Goal: Transaction & Acquisition: Book appointment/travel/reservation

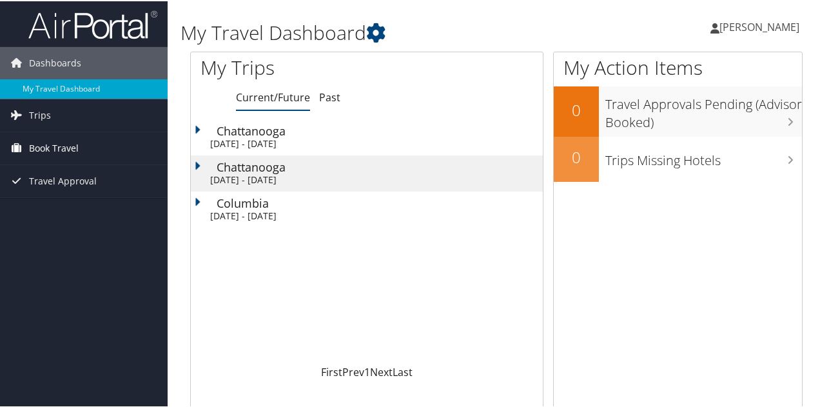
click at [81, 148] on link "Book Travel" at bounding box center [84, 147] width 168 height 32
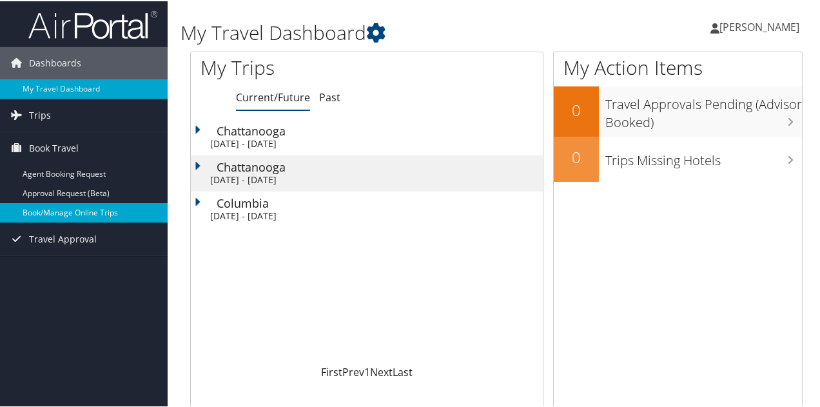
click at [88, 215] on link "Book/Manage Online Trips" at bounding box center [84, 211] width 168 height 19
